Goal: Information Seeking & Learning: Learn about a topic

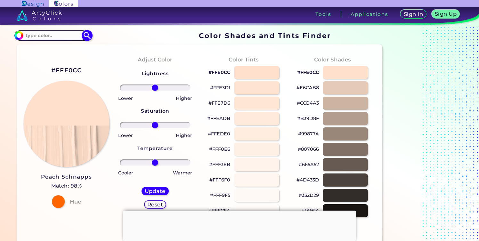
click at [20, 35] on input "#ffe0cc" at bounding box center [18, 35] width 8 height 8
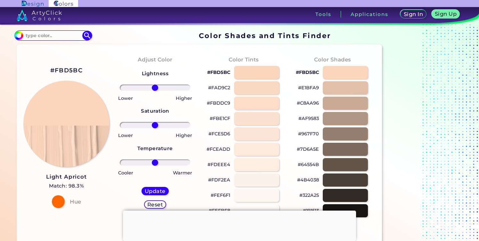
type input "#fbd5bc"
click at [116, 60] on div "Adjust Color Lightness Saturation Temperature Lower Higher Lower Higher Cooler …" at bounding box center [155, 137] width 89 height 174
